Goal: Information Seeking & Learning: Learn about a topic

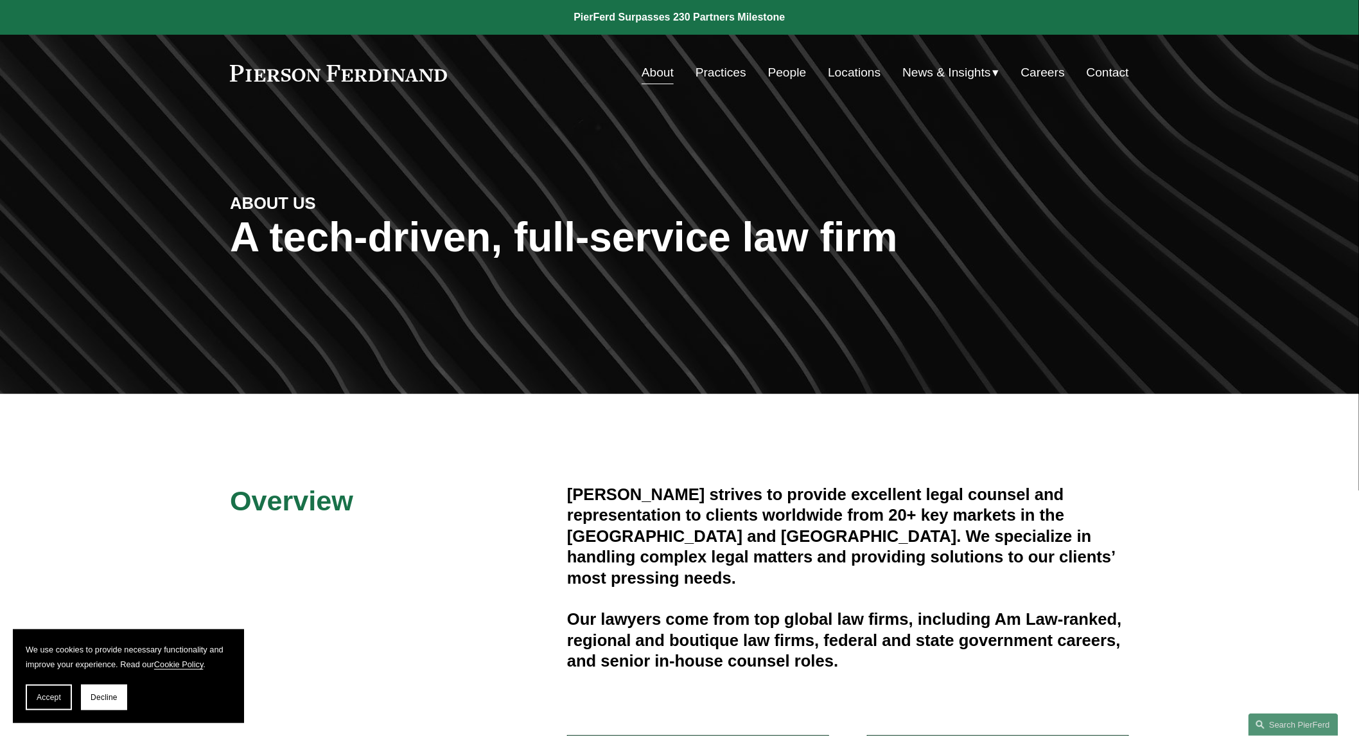
click at [782, 80] on link "People" at bounding box center [787, 72] width 39 height 24
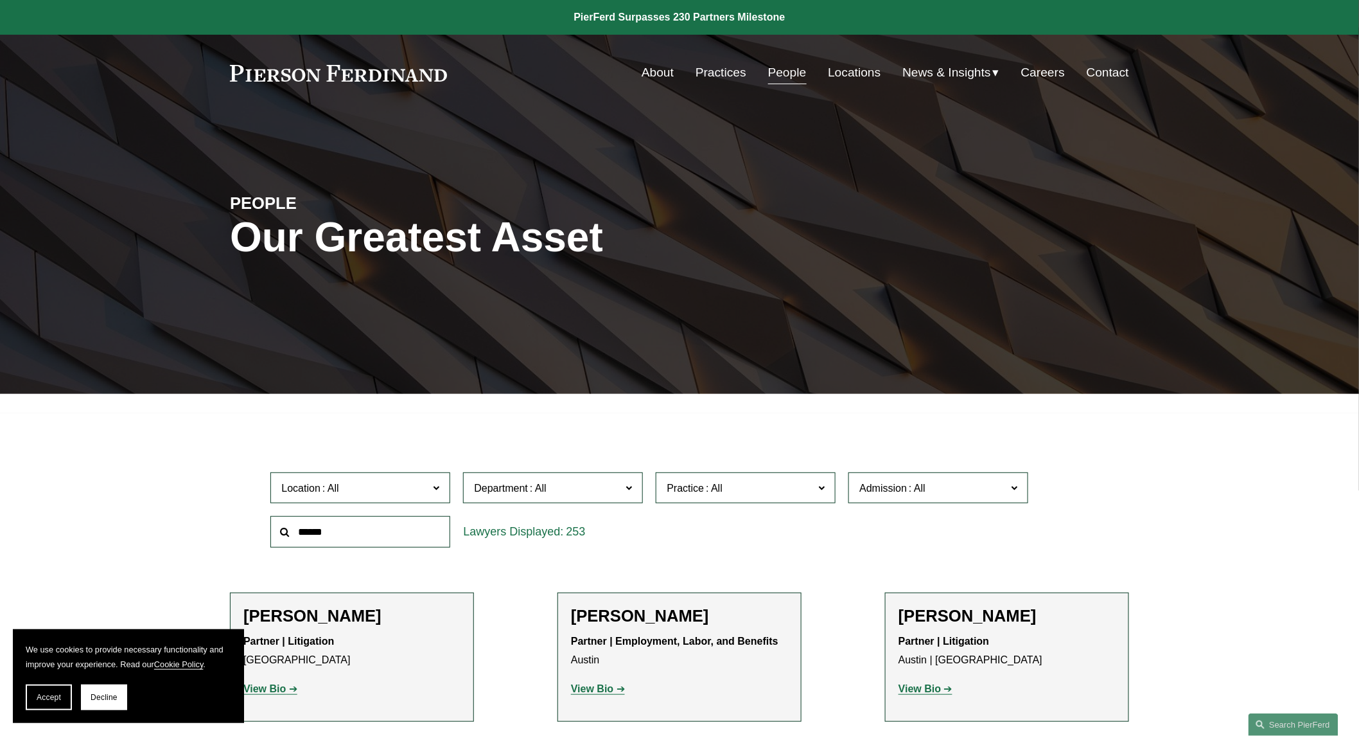
click at [588, 543] on div "253" at bounding box center [553, 531] width 180 height 31
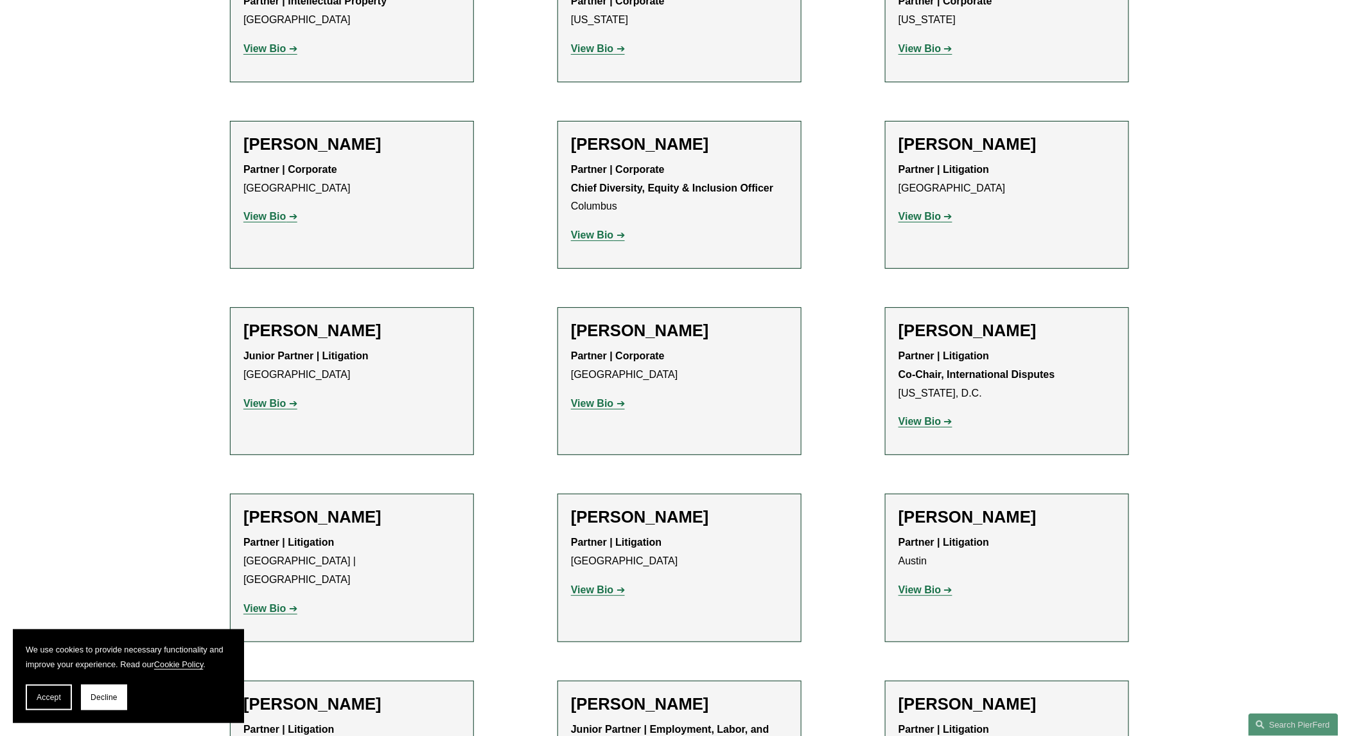
scroll to position [2575, 0]
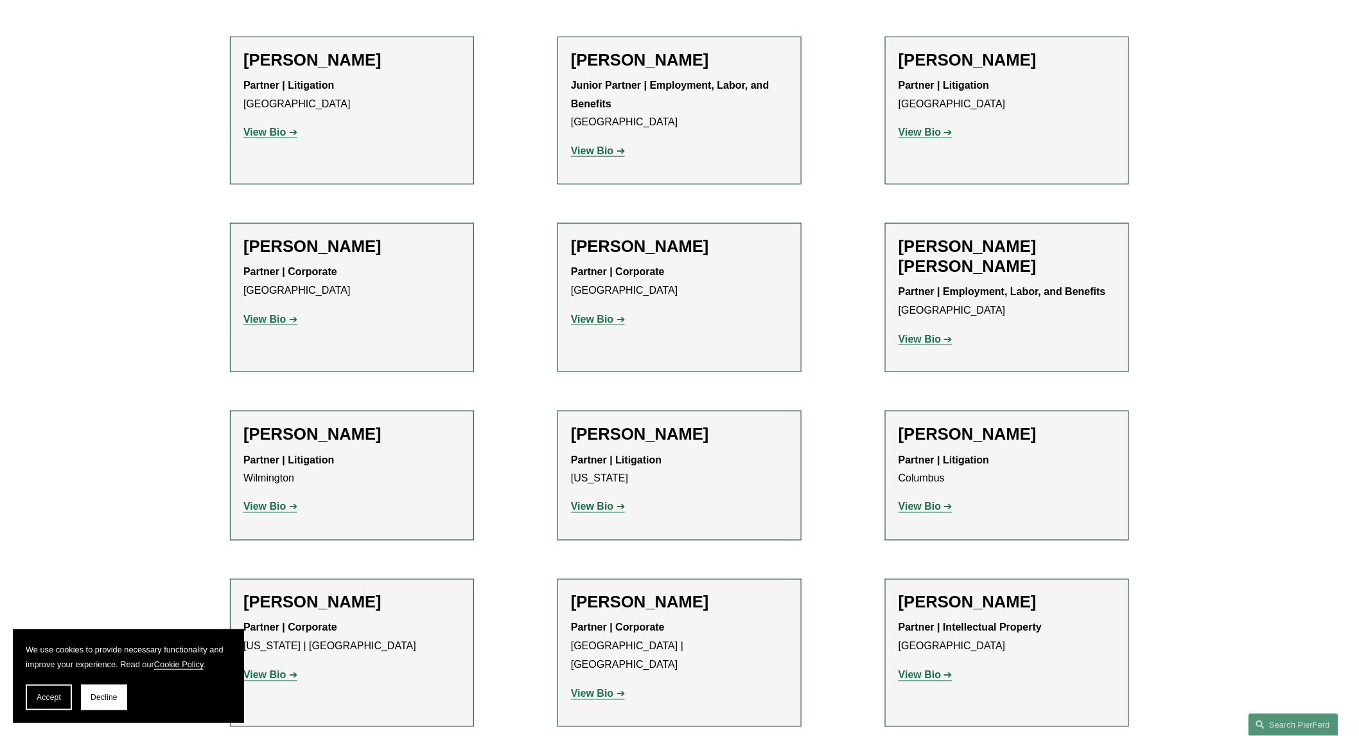
click at [265, 313] on strong "View Bio" at bounding box center [264, 318] width 42 height 11
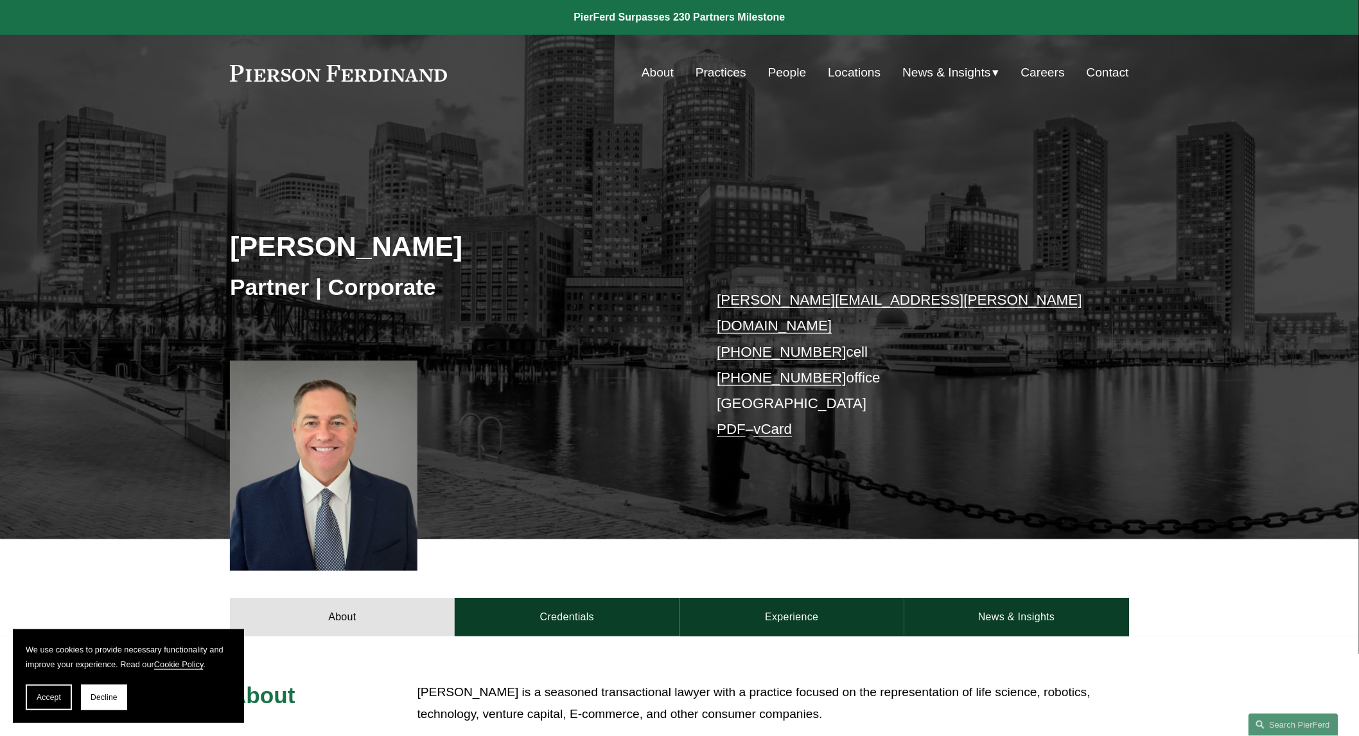
click at [0, 0] on span "News" at bounding box center [0, 0] width 0 height 0
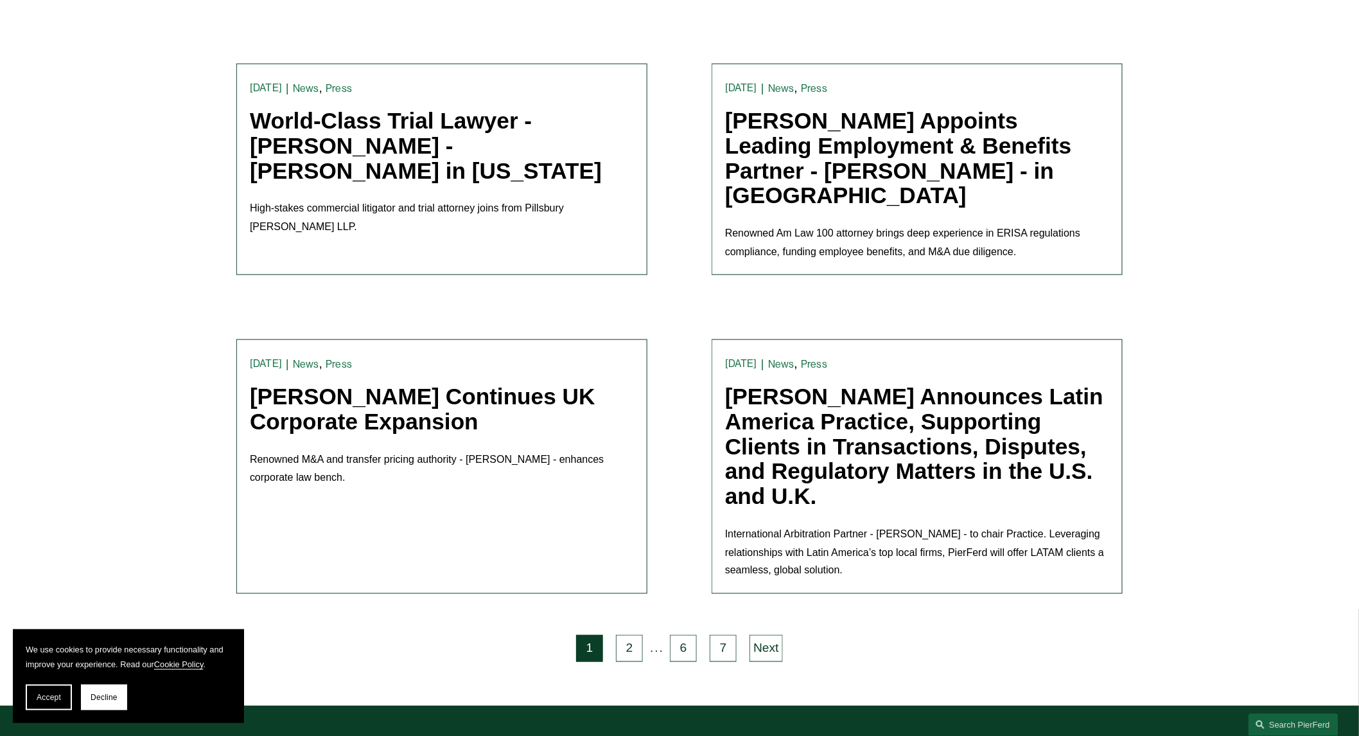
scroll to position [2575, 0]
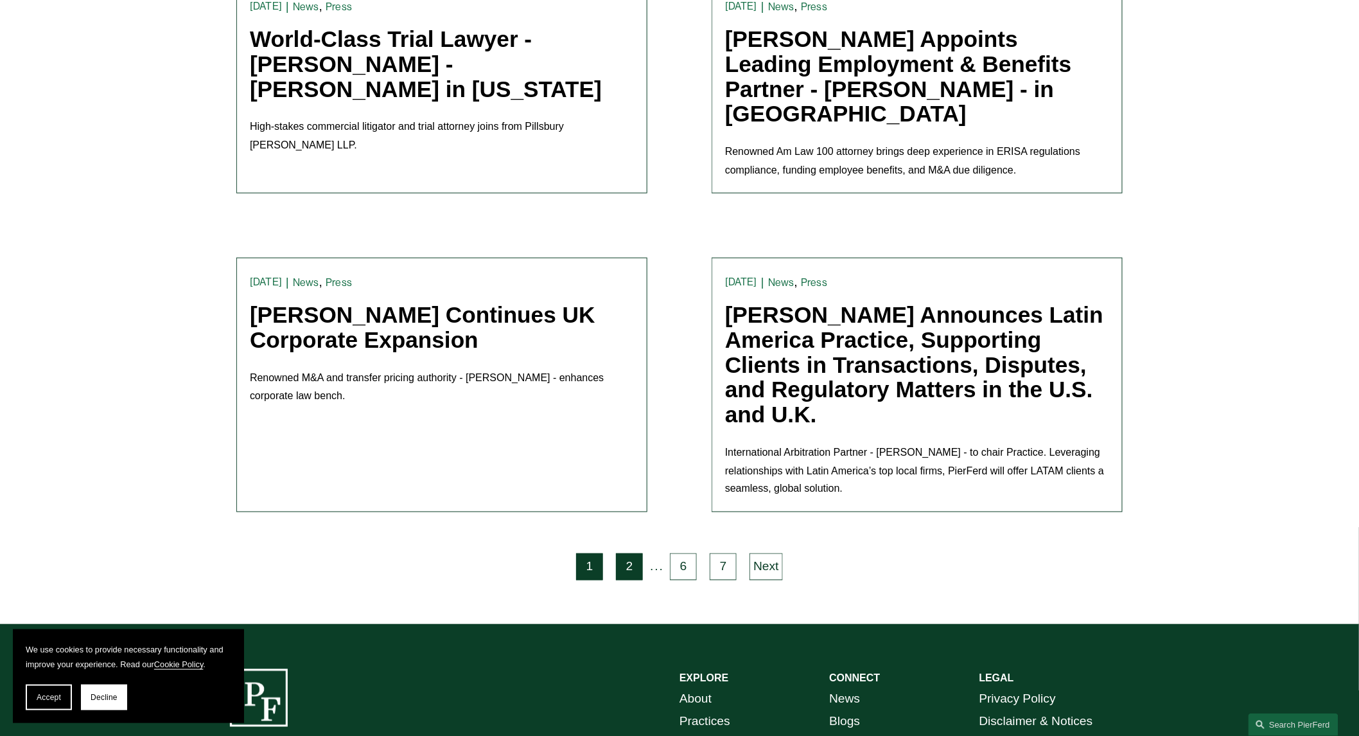
click at [626, 553] on link "2" at bounding box center [629, 566] width 27 height 27
